Goal: Information Seeking & Learning: Find specific fact

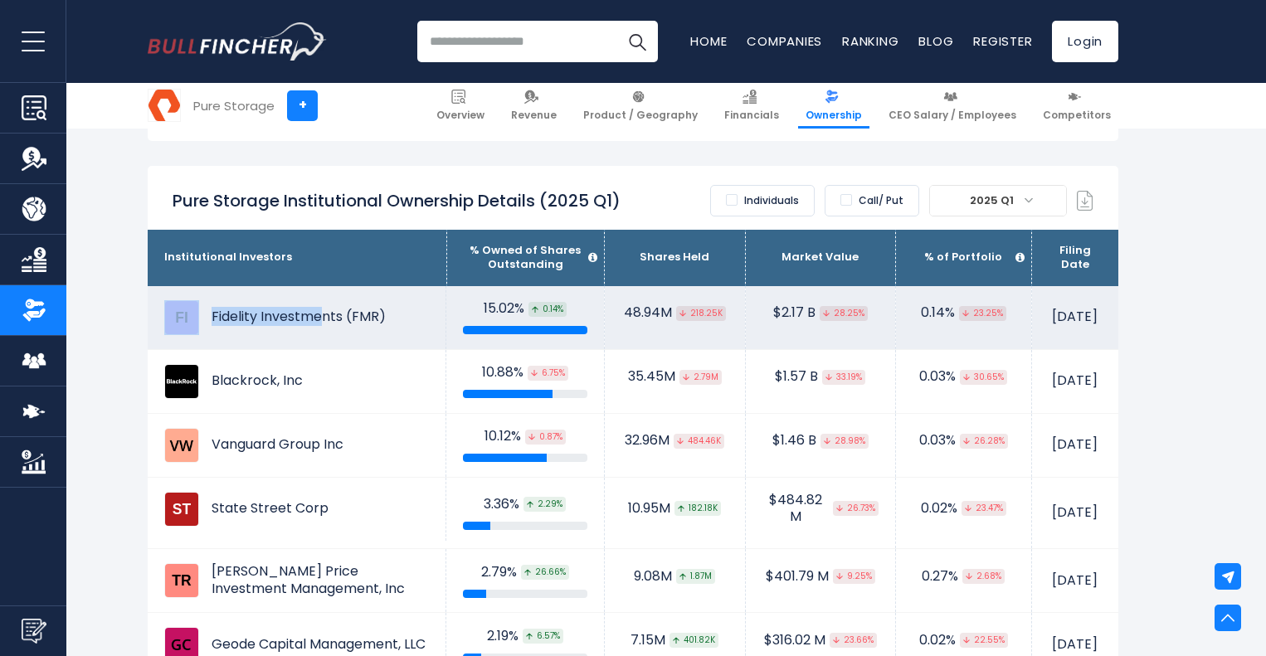
drag, startPoint x: 362, startPoint y: 296, endPoint x: 331, endPoint y: 302, distance: 31.2
click at [310, 301] on td "Fidelity Investments (FMR)" at bounding box center [297, 317] width 299 height 63
click at [356, 301] on td "Fidelity Investments (FMR)" at bounding box center [297, 317] width 299 height 63
click at [291, 301] on td "Fidelity Investments (FMR)" at bounding box center [297, 317] width 299 height 63
drag, startPoint x: 215, startPoint y: 305, endPoint x: 347, endPoint y: 306, distance: 131.9
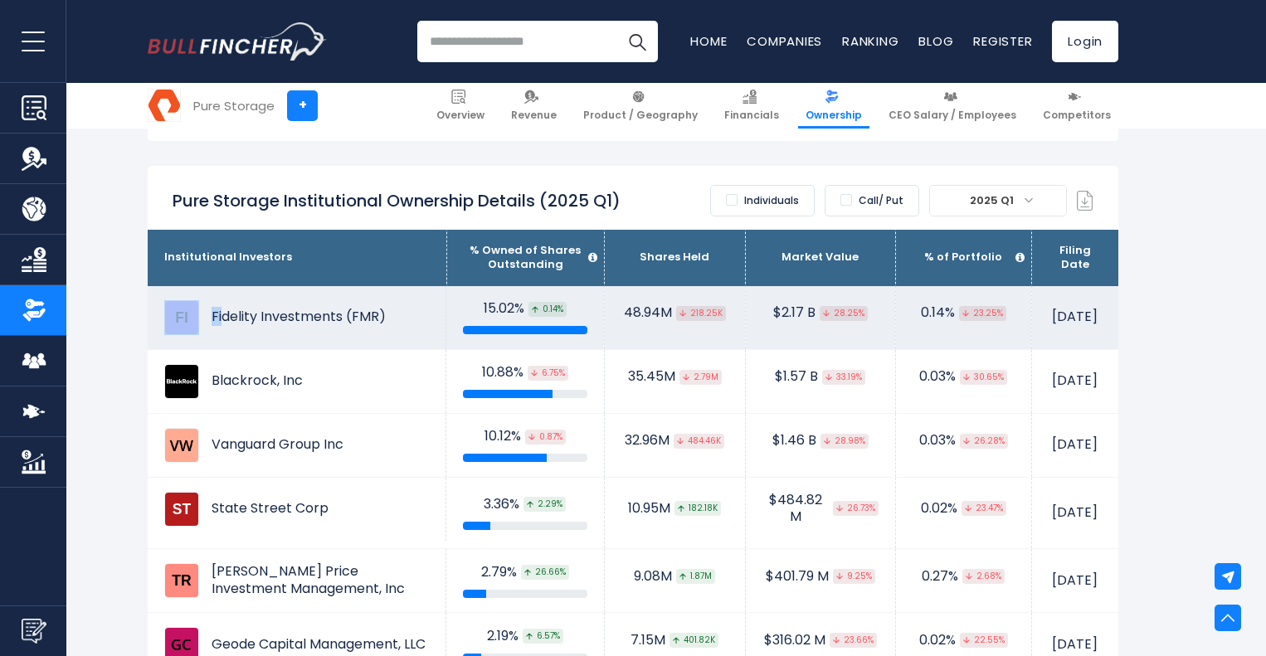
click at [347, 306] on td "Fidelity Investments (FMR)" at bounding box center [297, 317] width 299 height 63
click at [251, 312] on td "Fidelity Investments (FMR)" at bounding box center [297, 317] width 299 height 63
click at [210, 304] on td "Fidelity Investments (FMR)" at bounding box center [297, 317] width 299 height 63
click at [210, 303] on td "Fidelity Investments (FMR)" at bounding box center [297, 317] width 299 height 63
click at [211, 304] on td "Fidelity Investments (FMR)" at bounding box center [297, 317] width 299 height 63
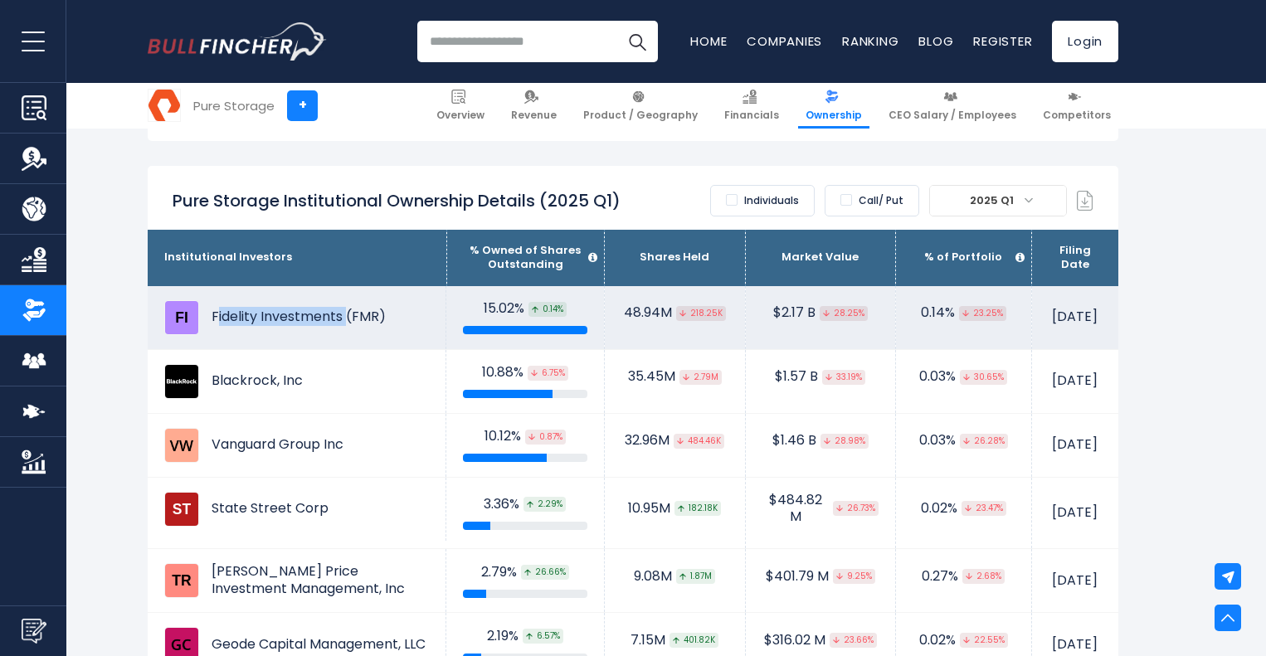
drag, startPoint x: 212, startPoint y: 306, endPoint x: 339, endPoint y: 309, distance: 127.8
click at [339, 309] on td "Fidelity Investments (FMR)" at bounding box center [297, 317] width 299 height 63
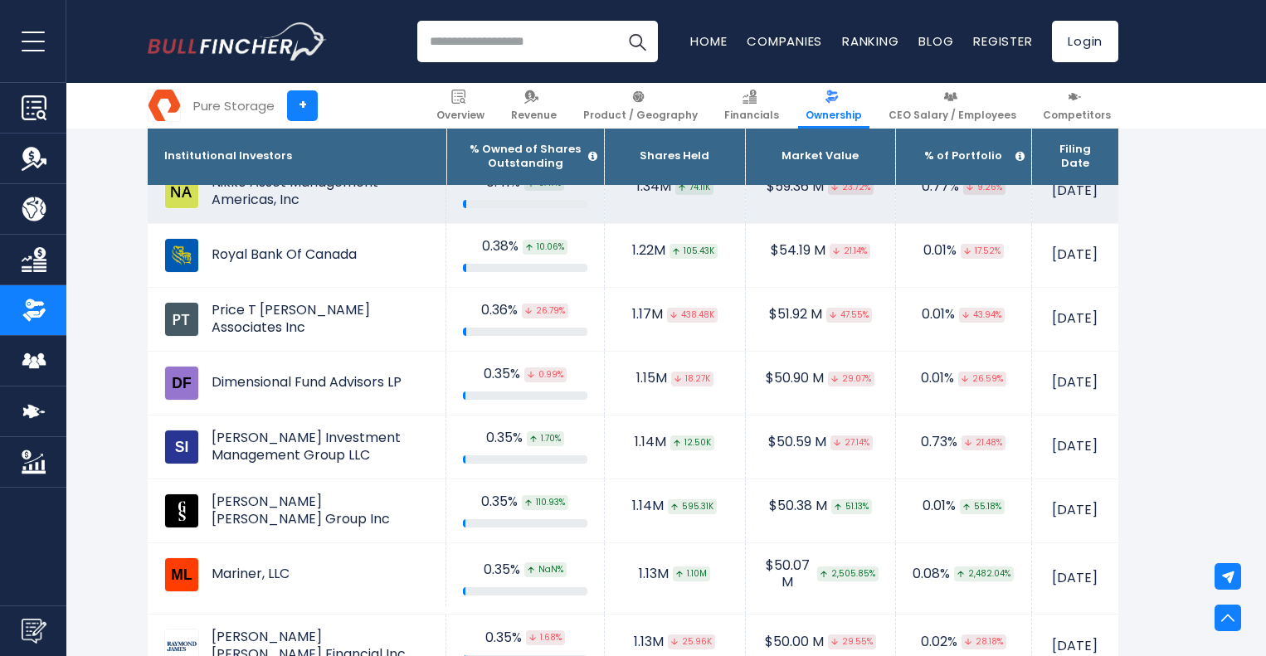
scroll to position [3152, 0]
